Goal: Go to known website: Go to known website

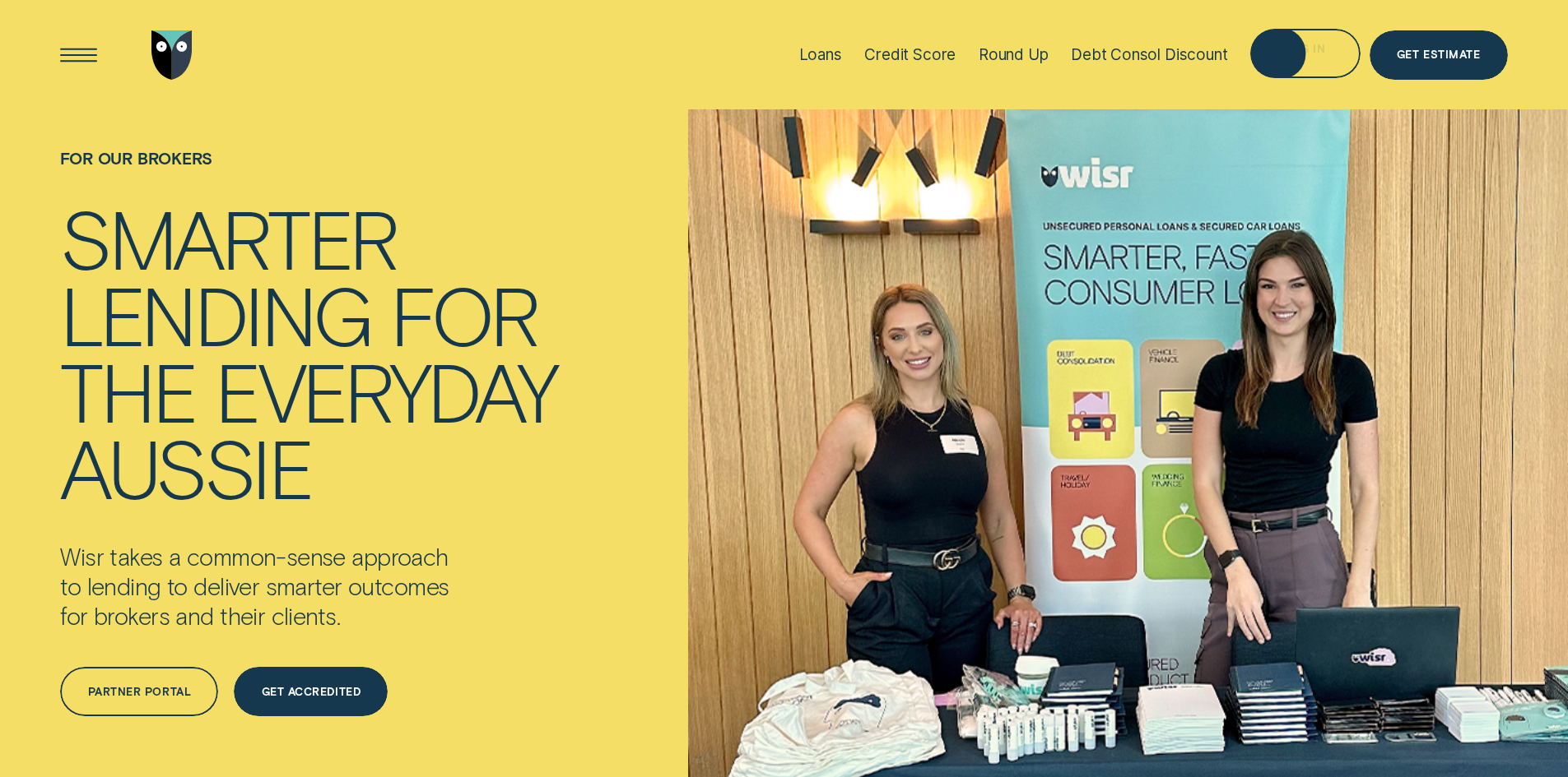
click at [1309, 57] on div "Log in" at bounding box center [1305, 55] width 40 height 10
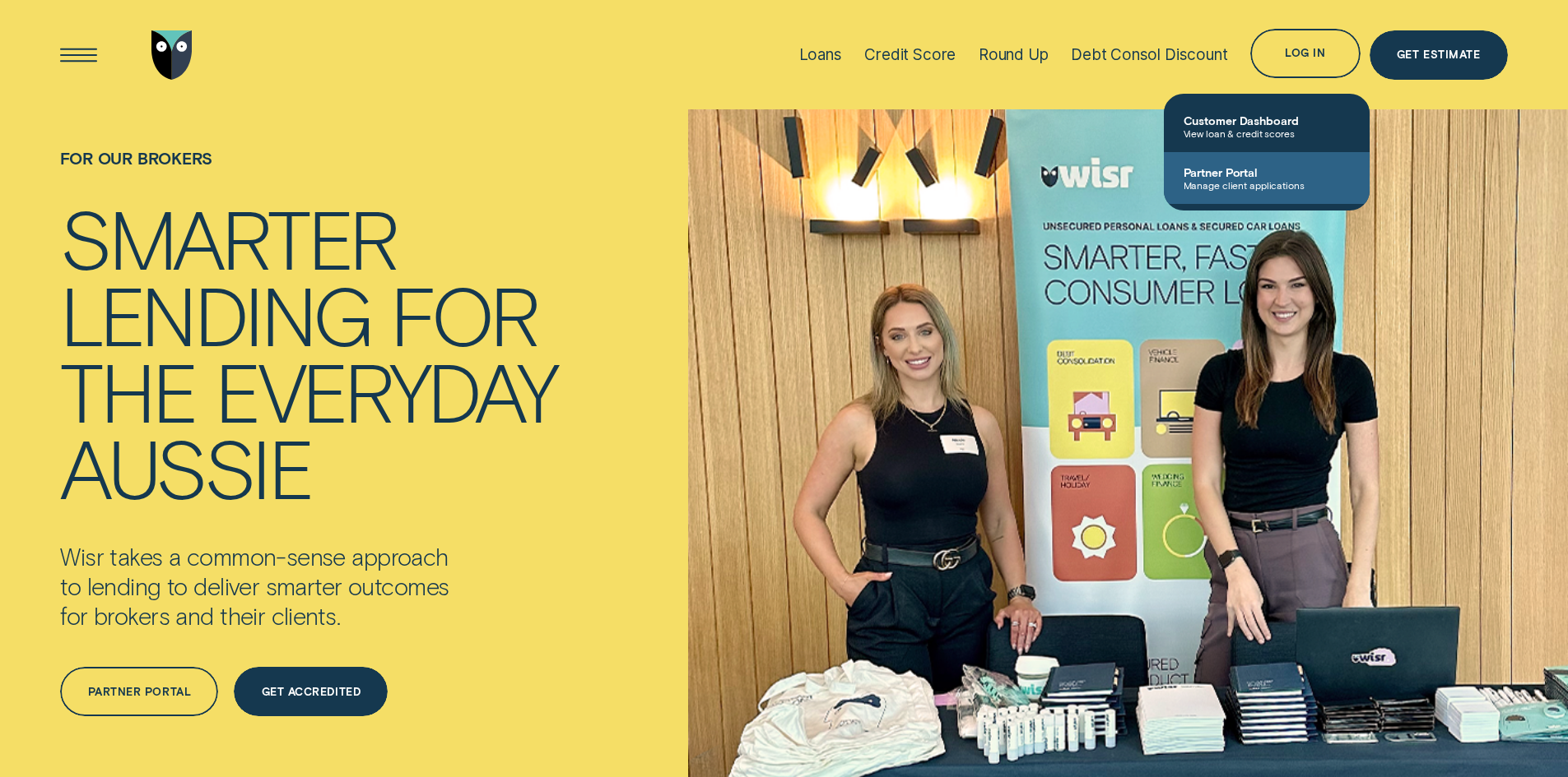
click at [1265, 166] on span "Partner Portal" at bounding box center [1266, 173] width 167 height 14
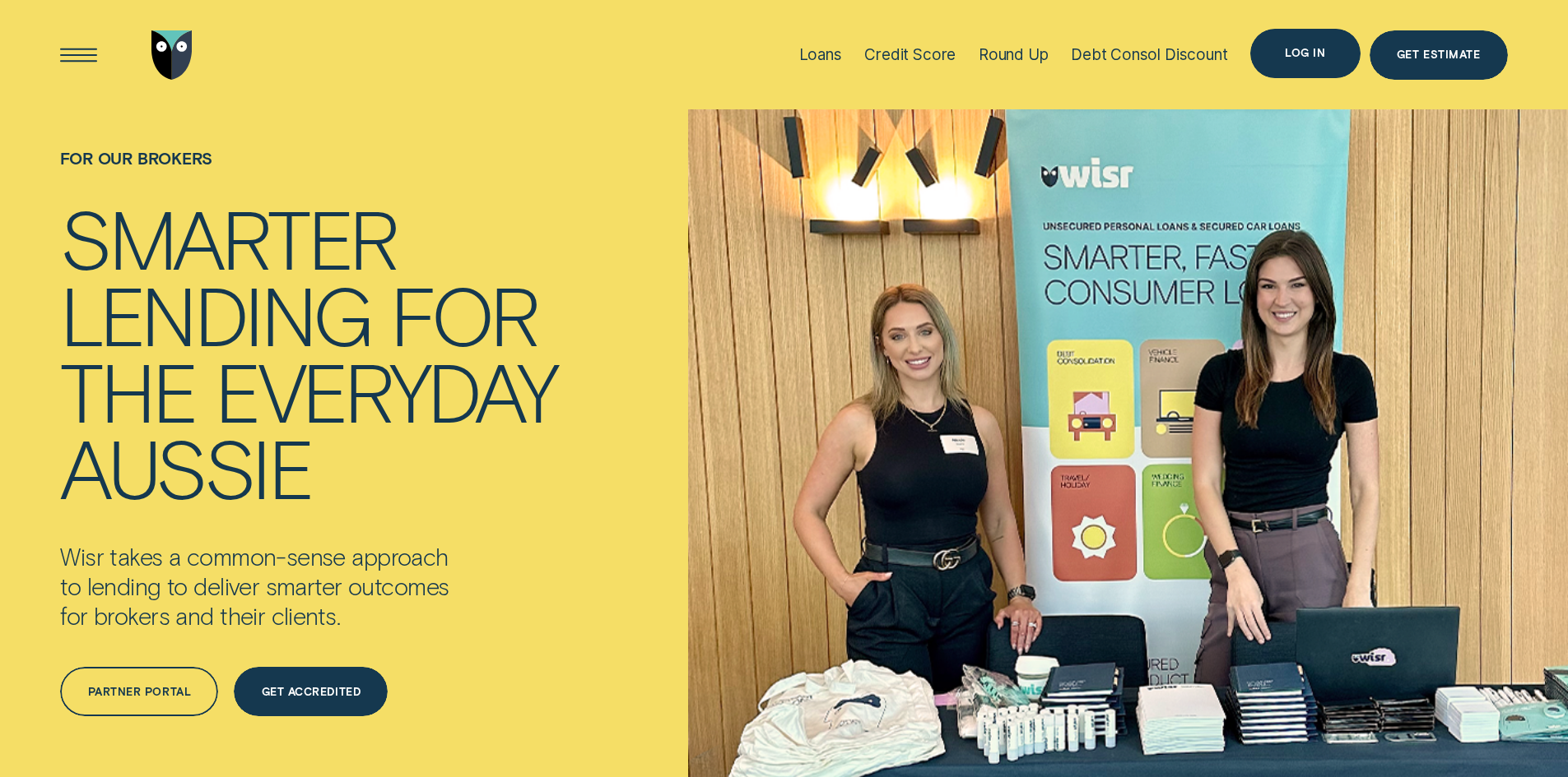
click at [1309, 54] on div "Log in" at bounding box center [1305, 53] width 40 height 10
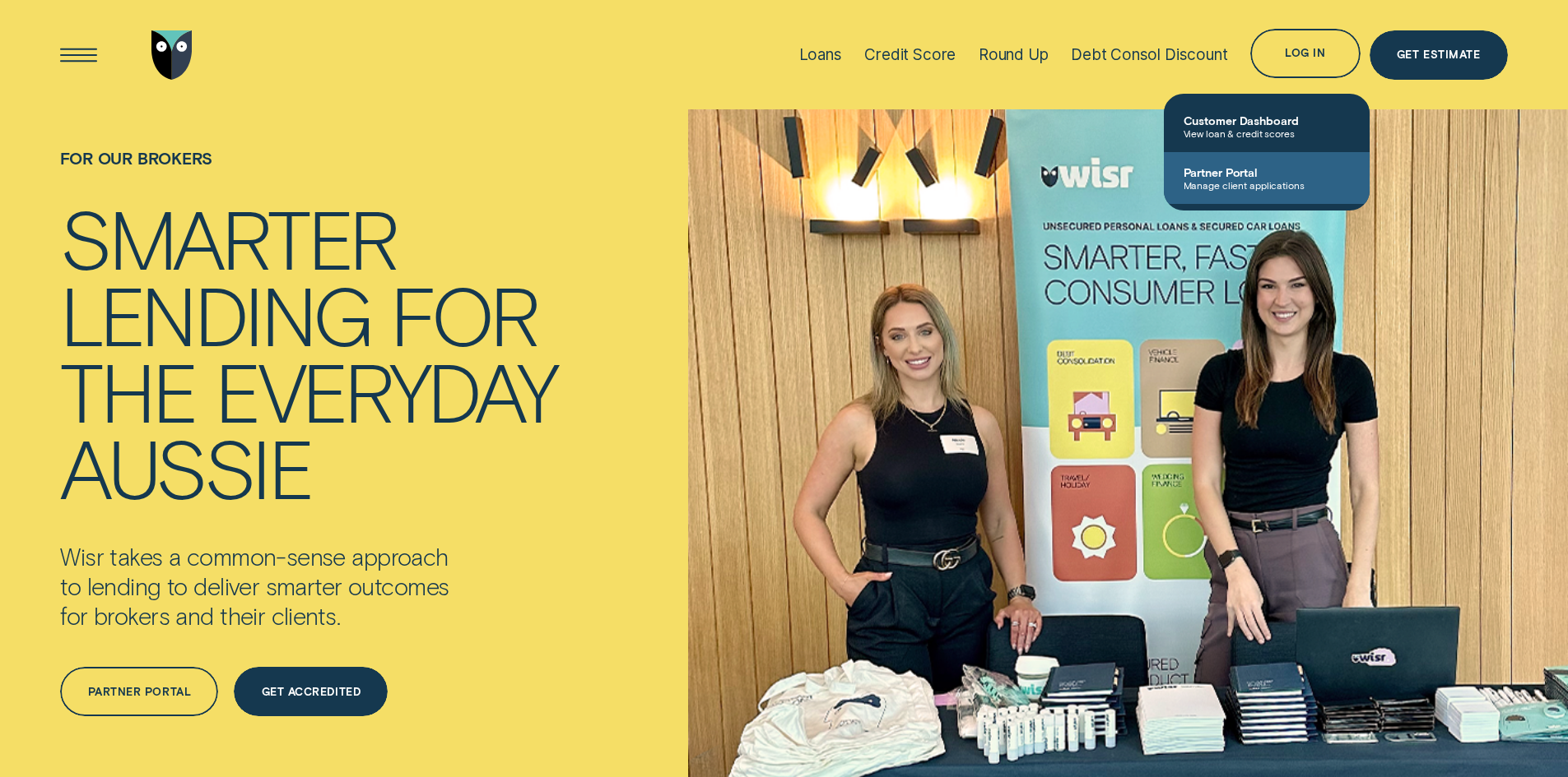
click at [1219, 180] on span "Manage client applications" at bounding box center [1266, 185] width 167 height 11
